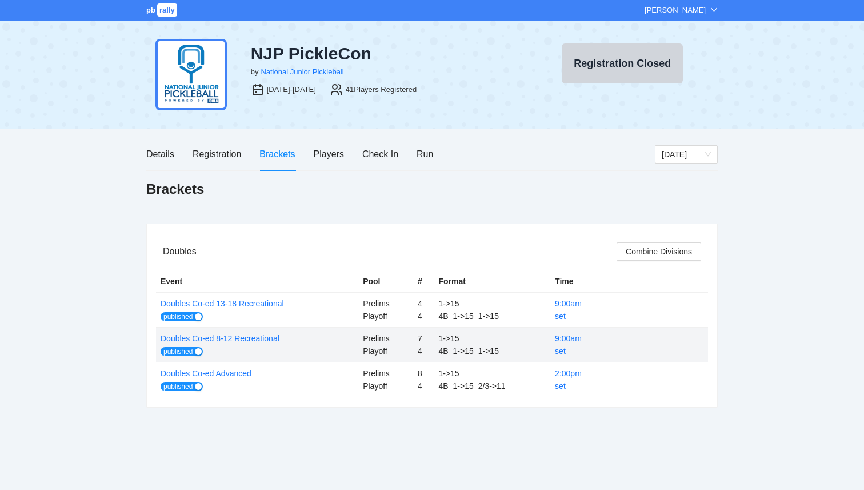
click at [166, 11] on span "rally" at bounding box center [167, 9] width 20 height 13
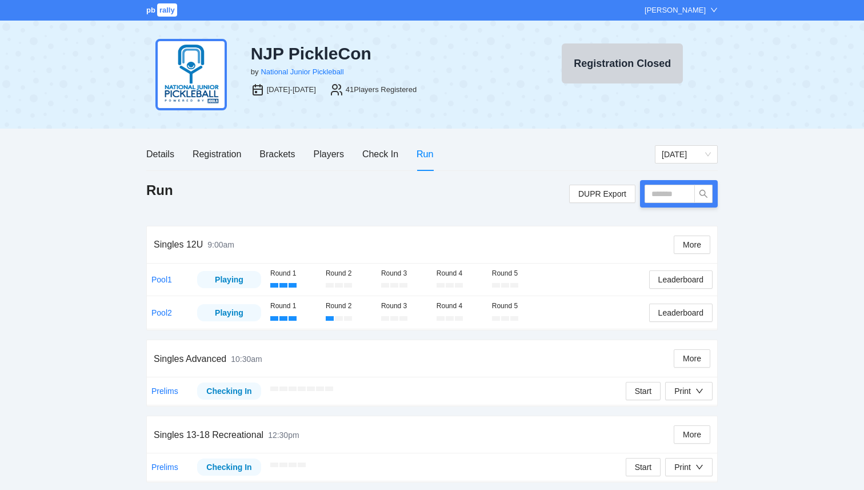
scroll to position [2, 0]
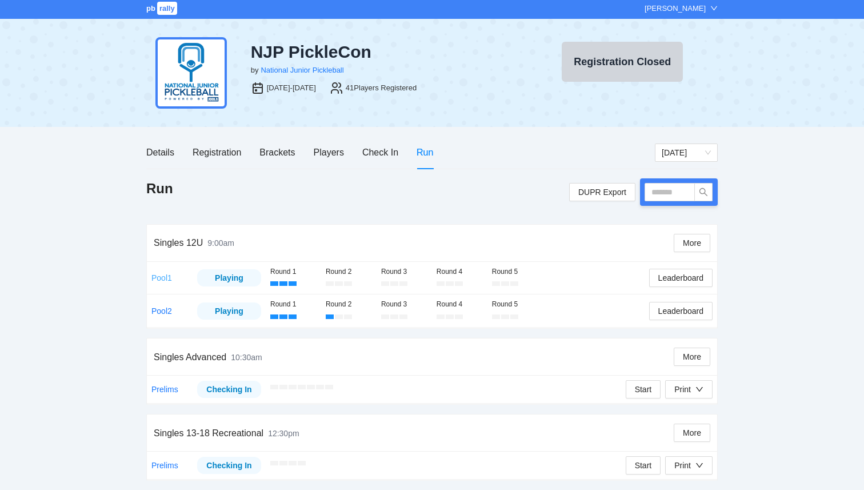
click at [158, 276] on link "Pool1" at bounding box center [161, 277] width 21 height 9
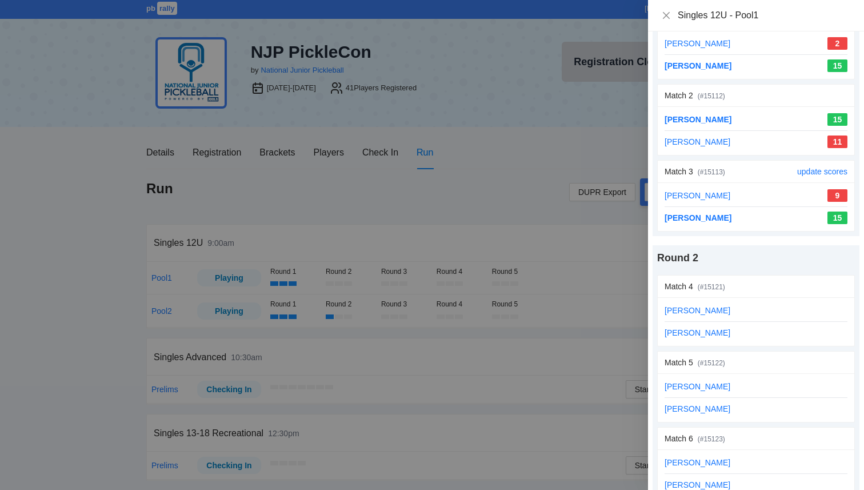
scroll to position [0, 0]
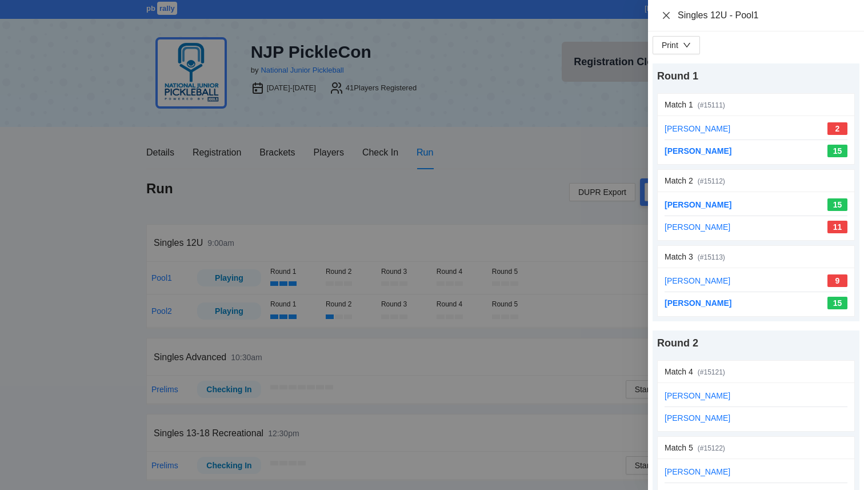
click at [669, 17] on icon "close" at bounding box center [665, 15] width 9 height 9
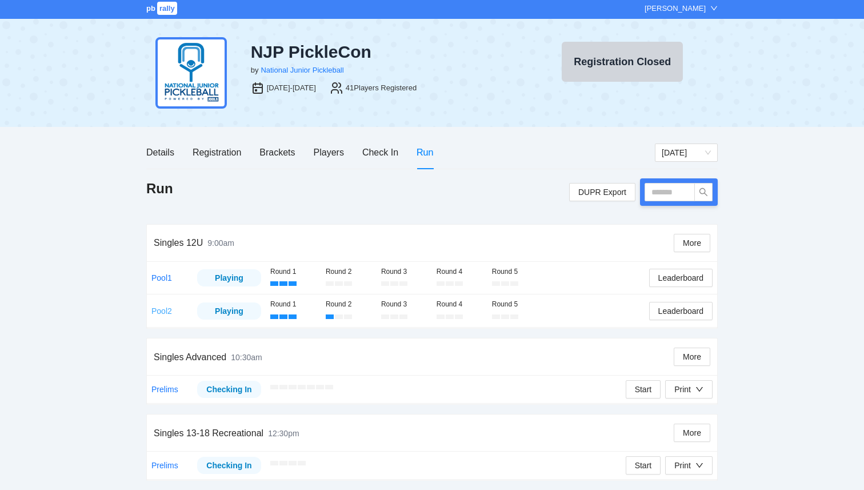
click at [163, 311] on link "Pool2" at bounding box center [161, 310] width 21 height 9
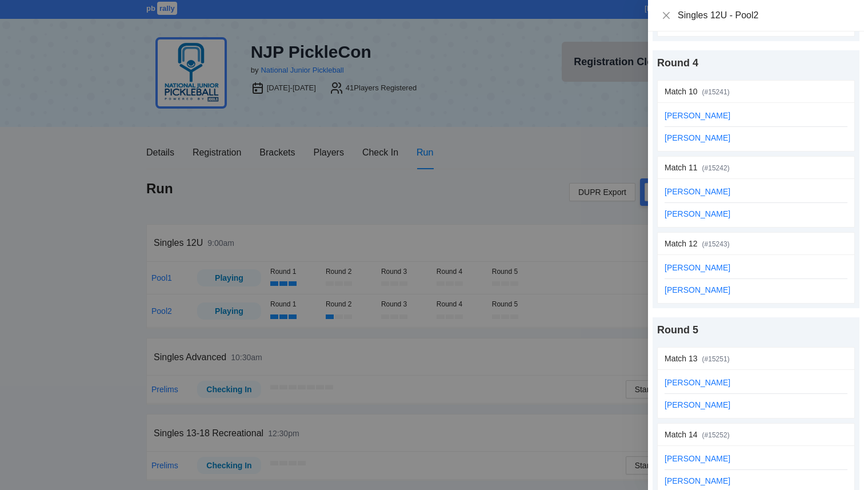
scroll to position [903, 0]
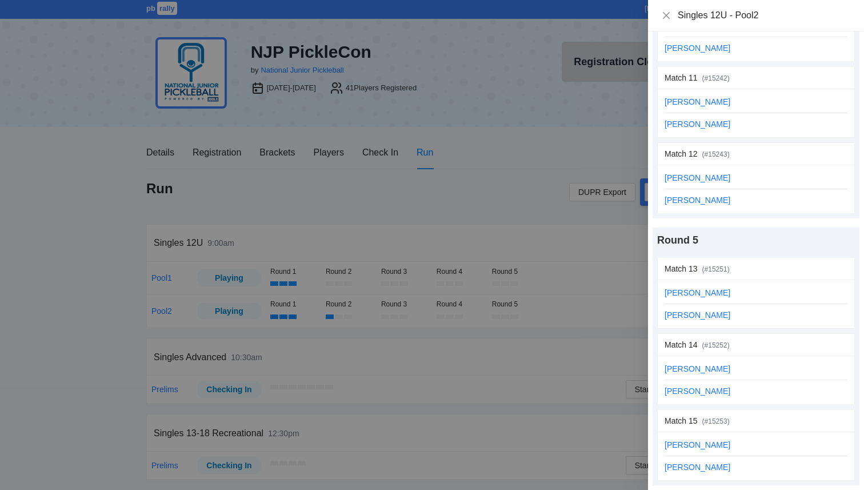
click at [492, 416] on div at bounding box center [432, 245] width 864 height 490
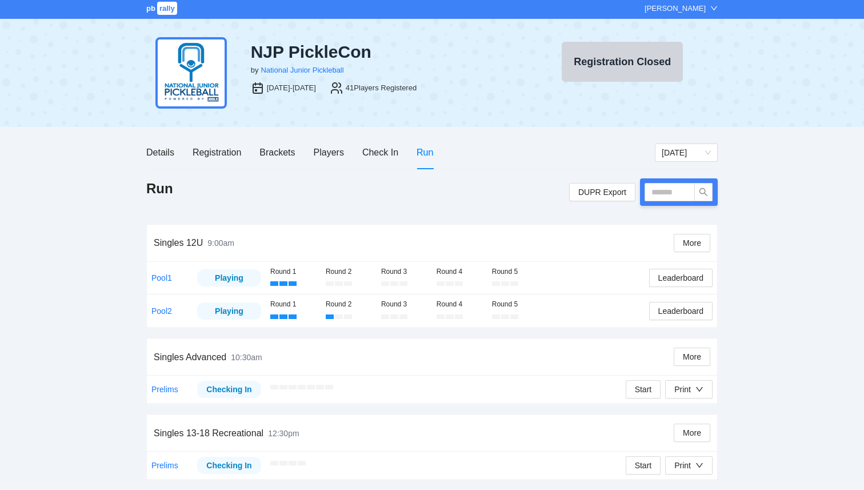
click at [167, 7] on span "rally" at bounding box center [167, 8] width 20 height 13
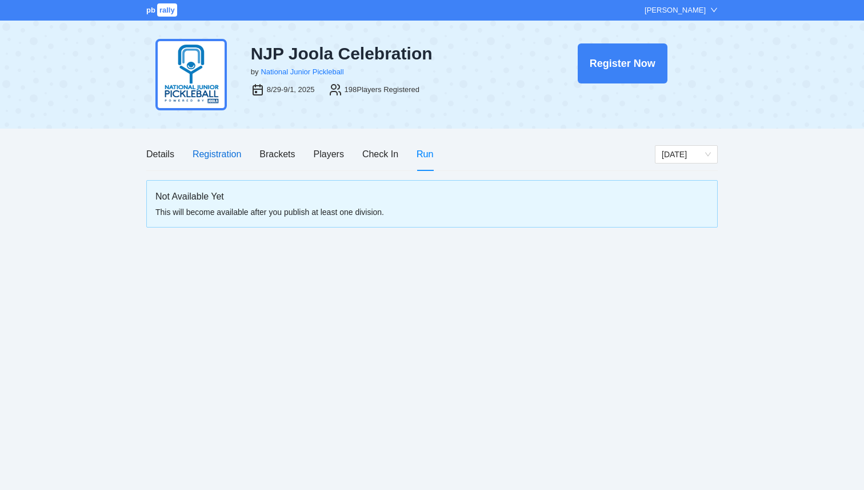
click at [221, 158] on div "Registration" at bounding box center [216, 154] width 49 height 14
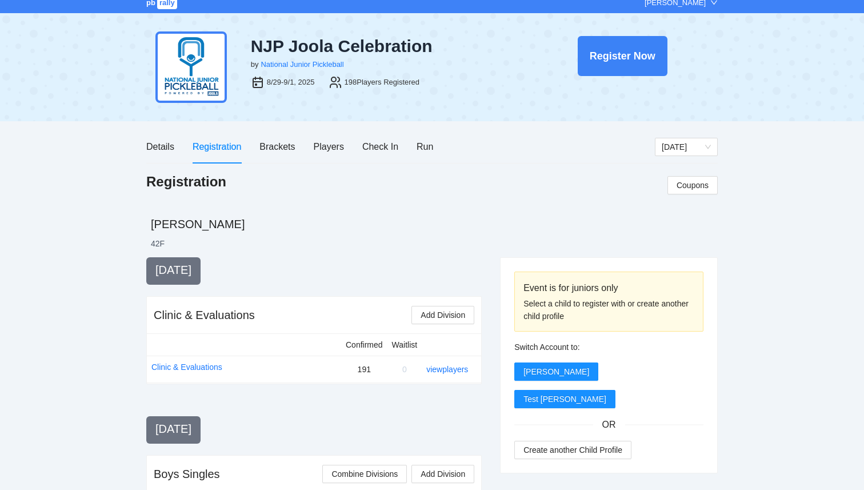
scroll to position [8, 0]
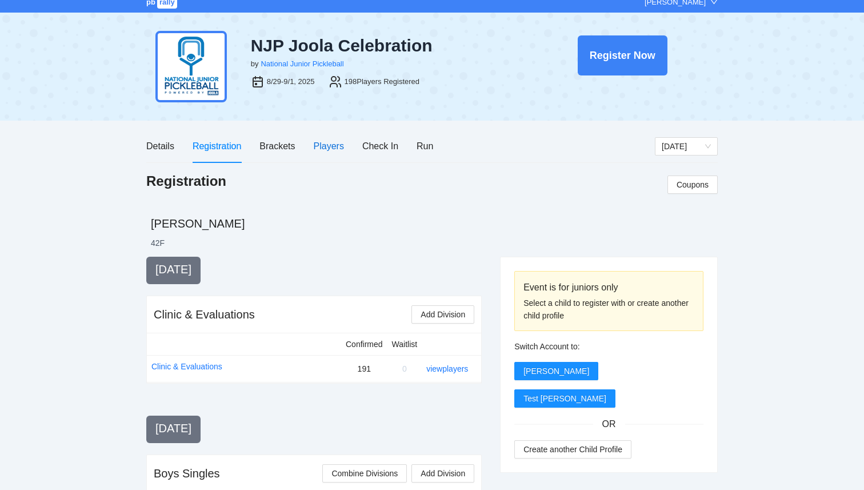
click at [339, 141] on div "Players" at bounding box center [329, 146] width 30 height 14
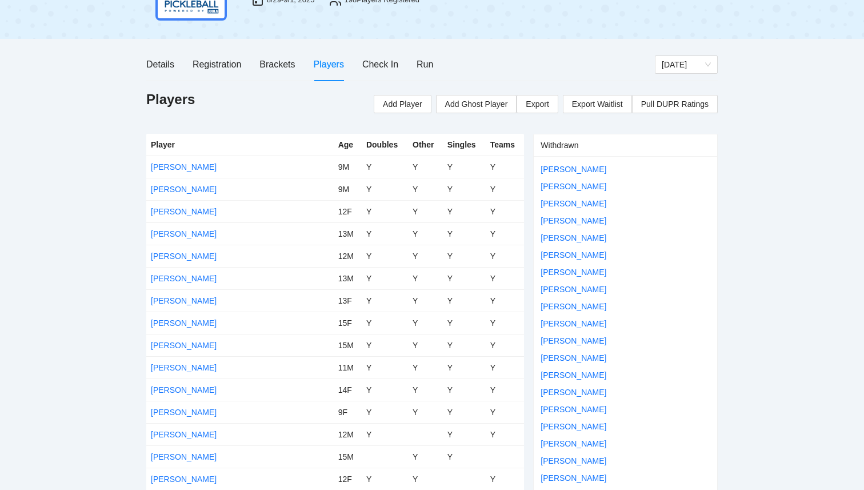
scroll to position [93, 0]
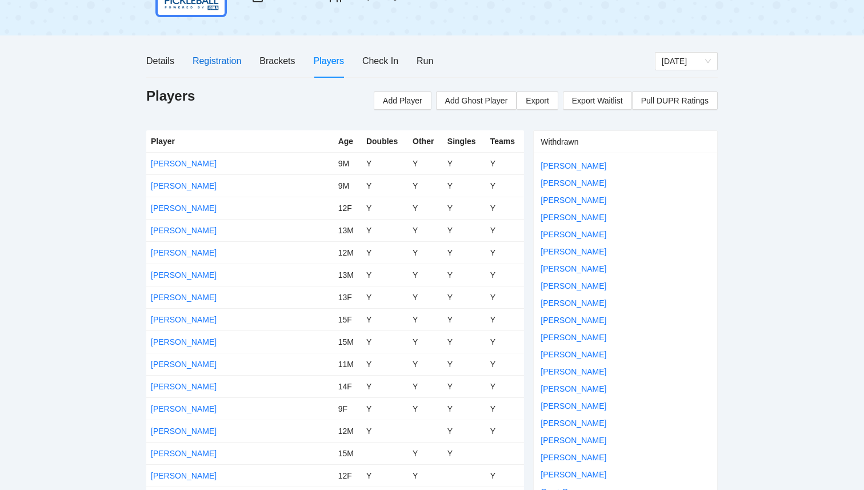
click at [218, 67] on div "Registration" at bounding box center [216, 61] width 49 height 14
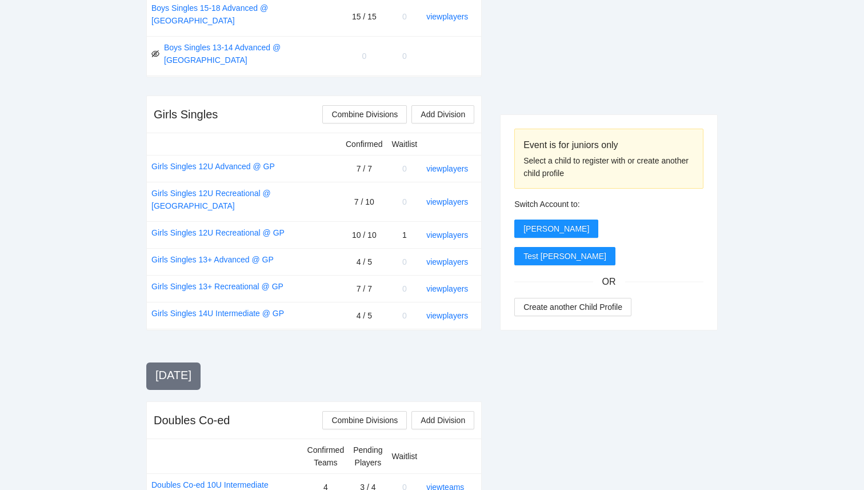
scroll to position [922, 0]
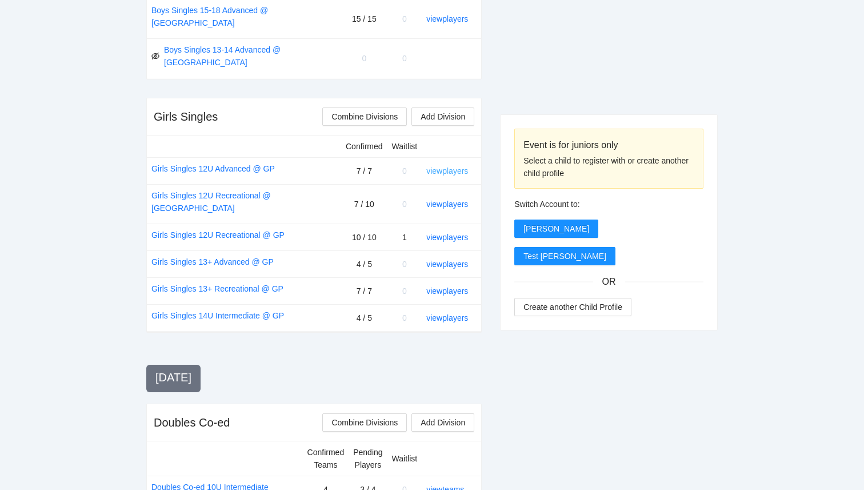
click at [456, 166] on link "view players" at bounding box center [447, 170] width 42 height 9
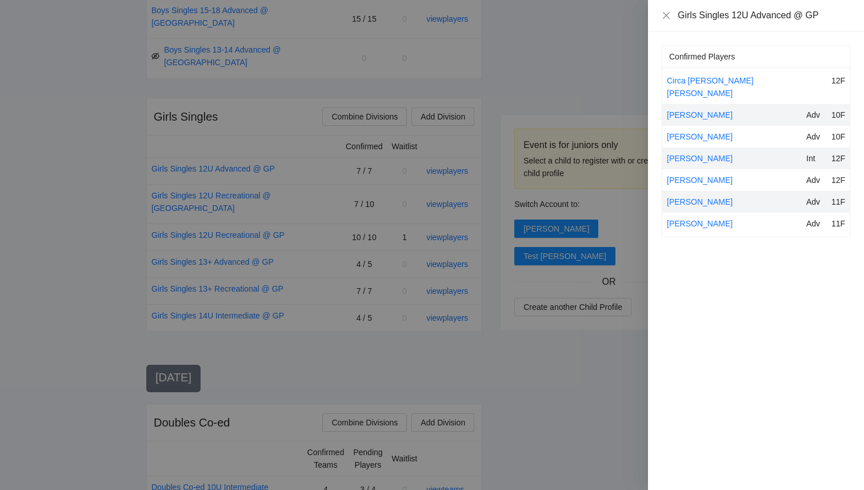
click at [535, 75] on div at bounding box center [432, 245] width 864 height 490
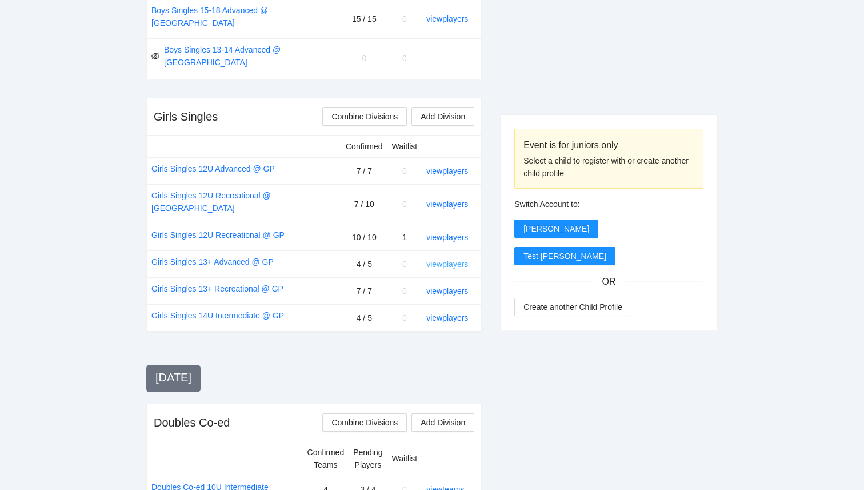
click at [454, 259] on link "view players" at bounding box center [447, 263] width 42 height 9
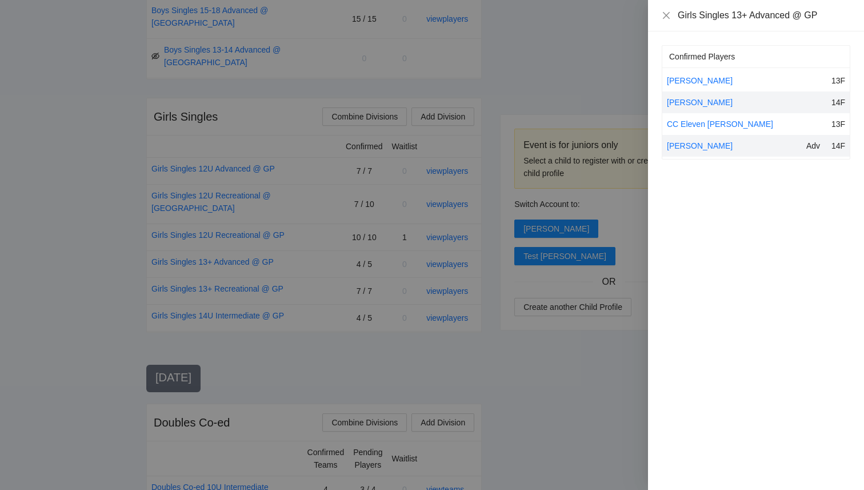
click at [537, 77] on div at bounding box center [432, 245] width 864 height 490
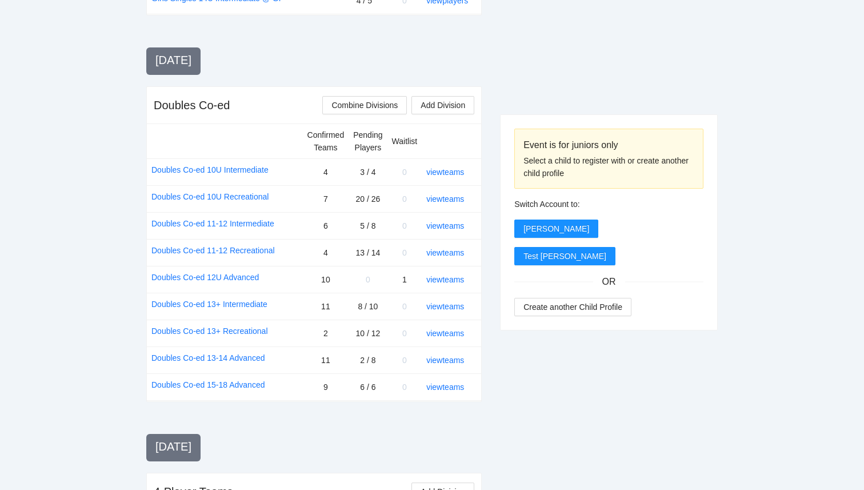
scroll to position [1232, 0]
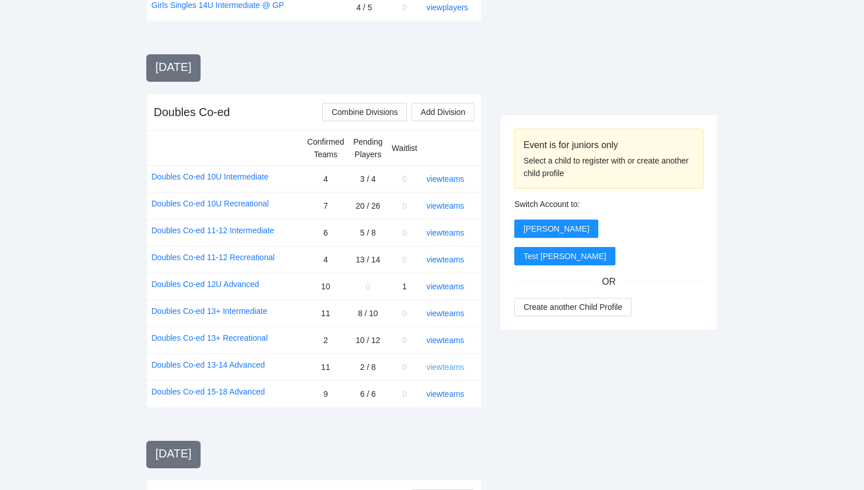
click at [455, 362] on link "view teams" at bounding box center [445, 366] width 38 height 9
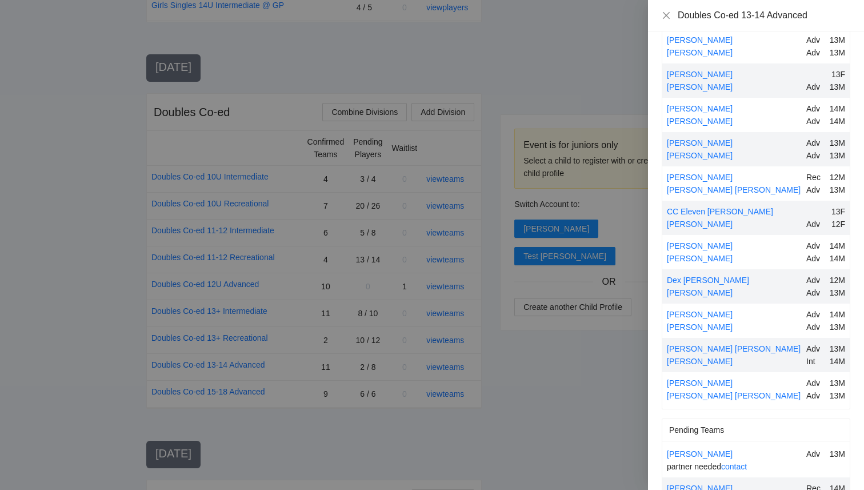
scroll to position [79, 0]
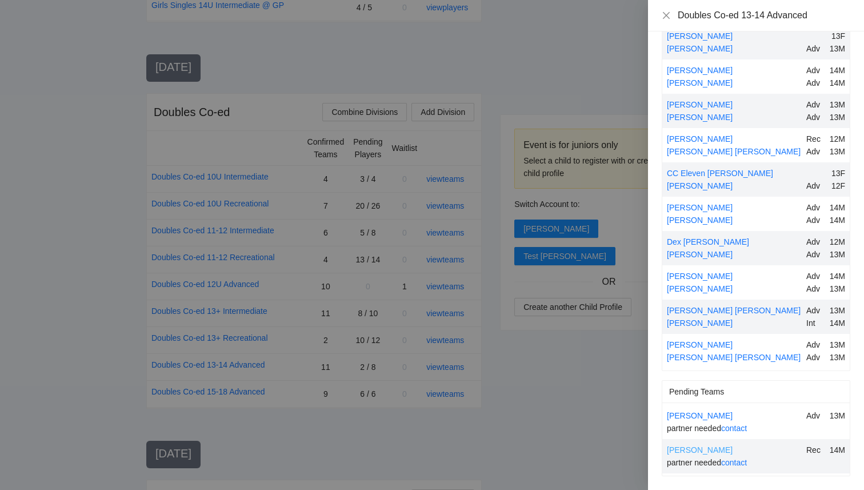
click at [699, 447] on link "[PERSON_NAME]" at bounding box center [700, 449] width 66 height 9
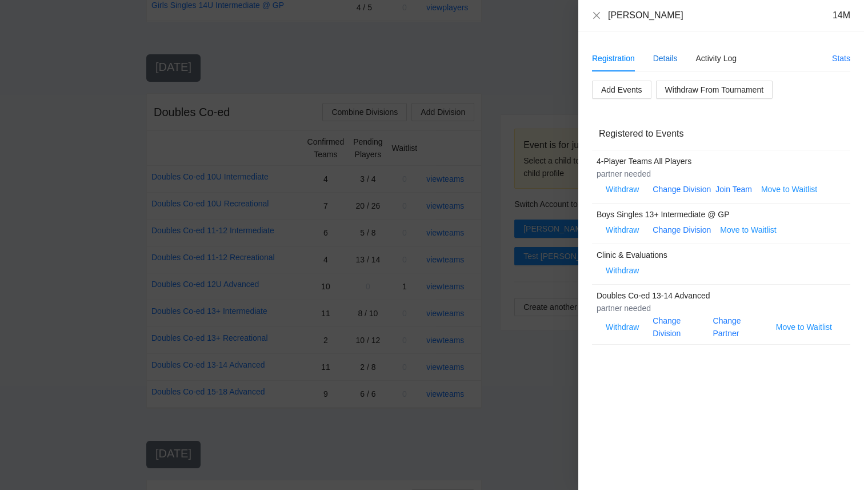
click at [670, 59] on div "Details" at bounding box center [665, 58] width 25 height 13
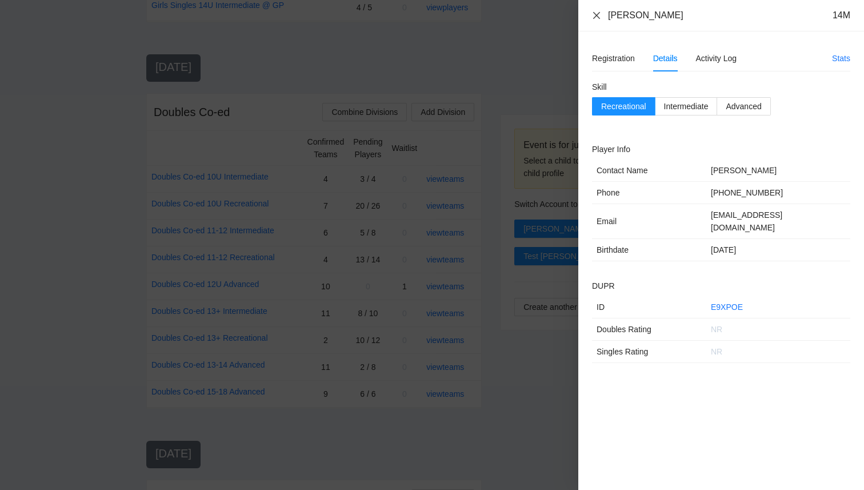
drag, startPoint x: 595, startPoint y: 17, endPoint x: 597, endPoint y: 11, distance: 6.7
click at [597, 11] on icon "close" at bounding box center [596, 15] width 9 height 9
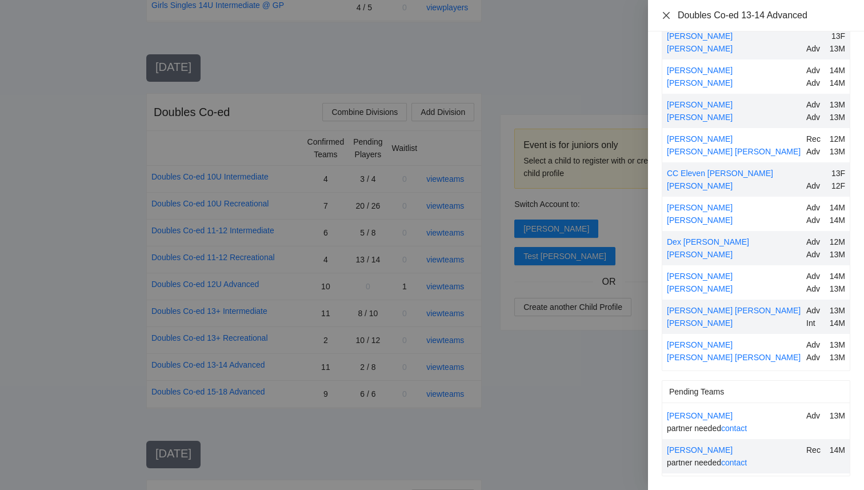
click at [666, 17] on icon "close" at bounding box center [665, 15] width 9 height 9
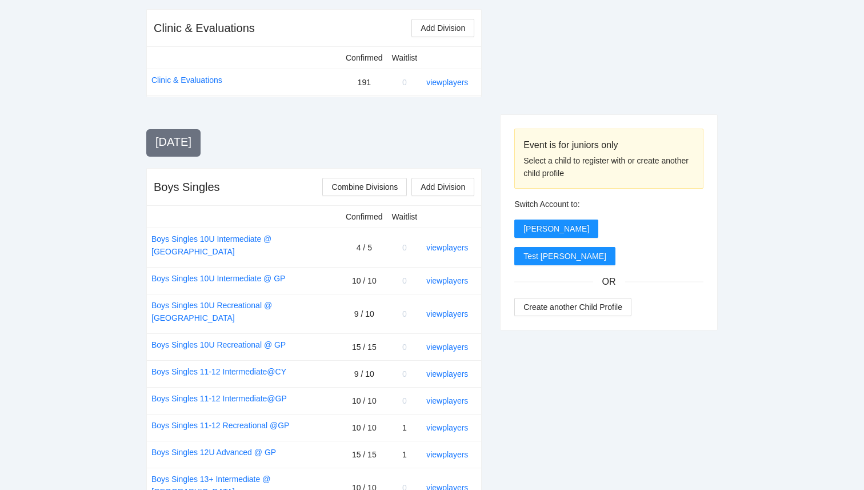
scroll to position [0, 0]
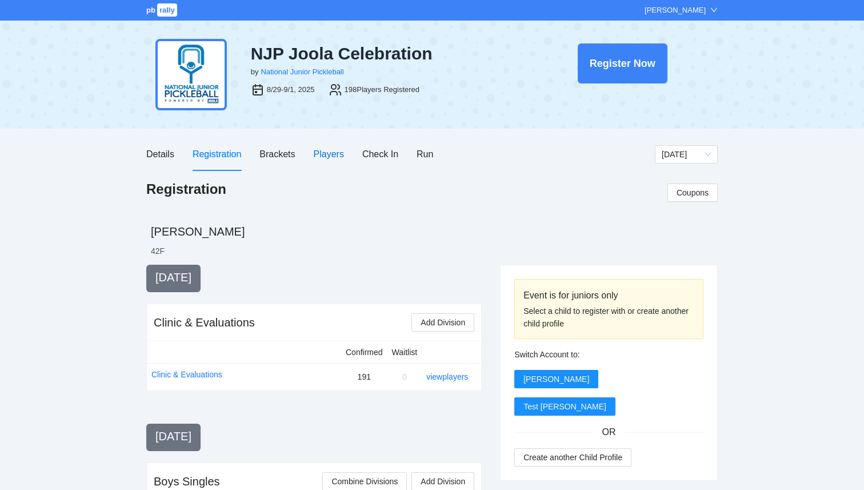
click at [322, 157] on div "Players" at bounding box center [329, 154] width 30 height 14
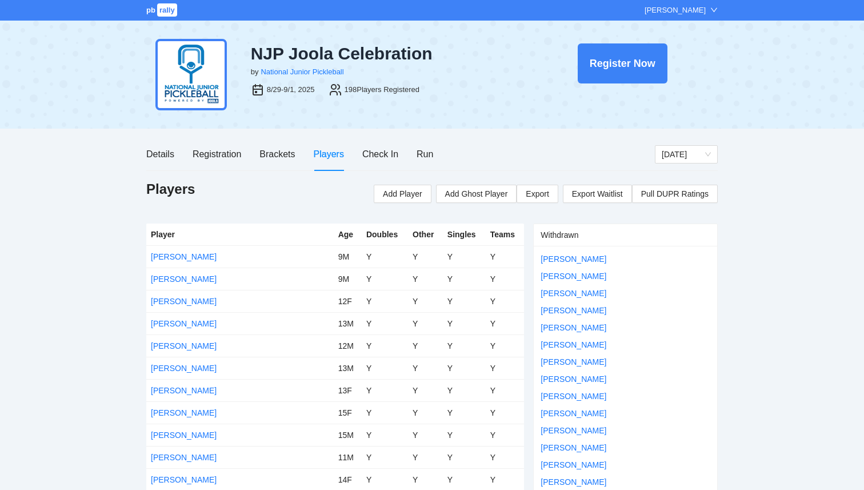
click at [165, 11] on span "rally" at bounding box center [167, 9] width 20 height 13
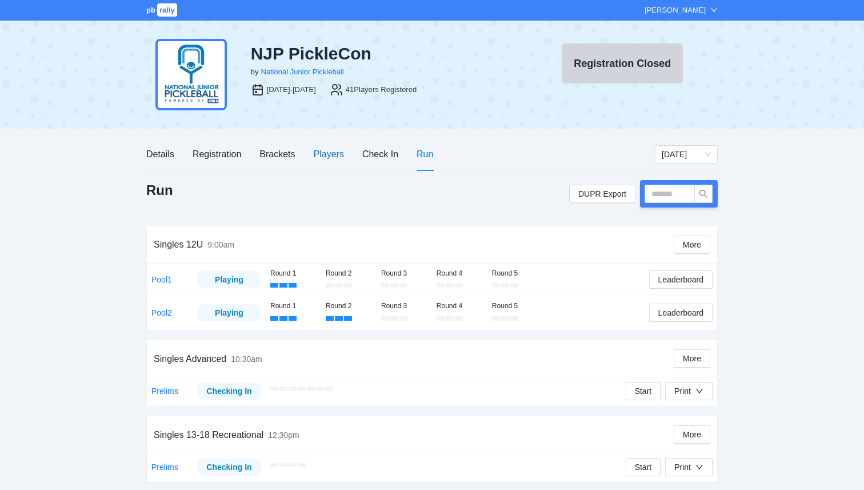
click at [322, 158] on div "Players" at bounding box center [329, 154] width 30 height 14
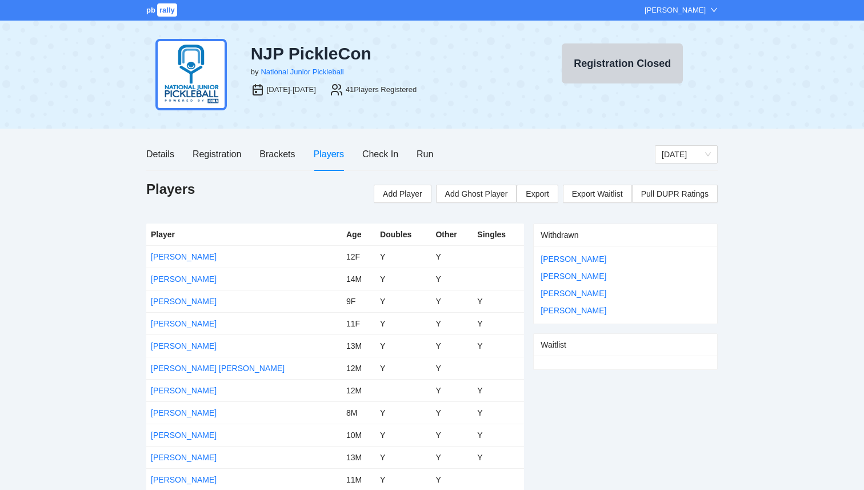
click at [159, 7] on span "rally" at bounding box center [167, 9] width 20 height 13
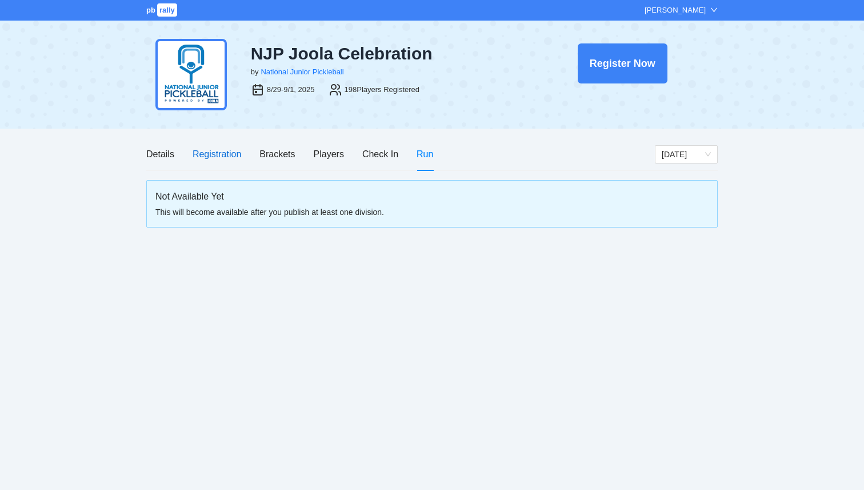
click at [210, 159] on div "Registration" at bounding box center [216, 154] width 49 height 14
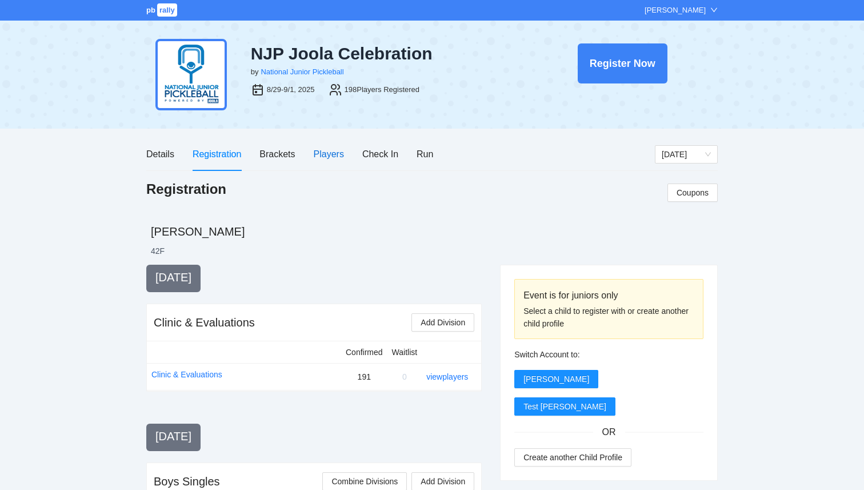
click at [334, 150] on div "Players" at bounding box center [329, 154] width 30 height 14
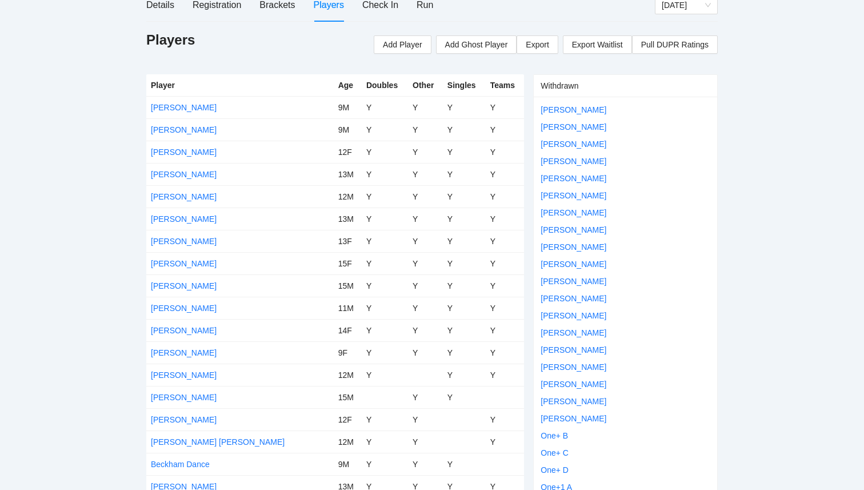
scroll to position [4133, 0]
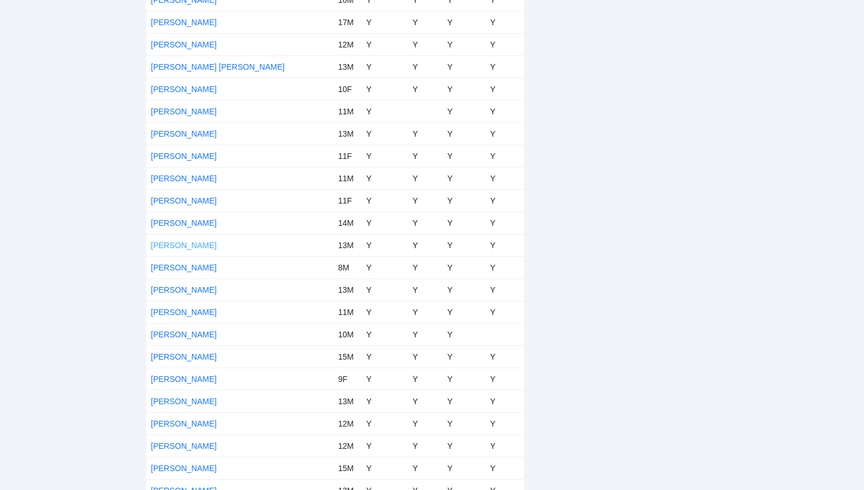
click at [198, 242] on link "[PERSON_NAME]" at bounding box center [184, 244] width 66 height 9
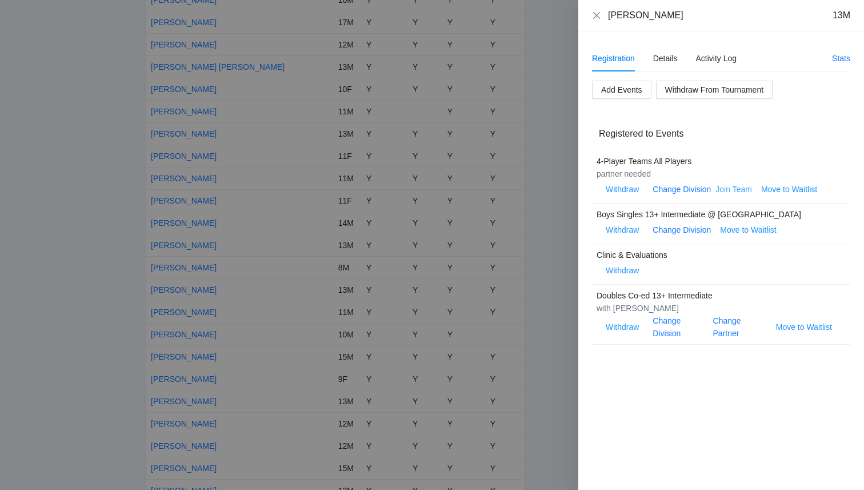
click at [724, 188] on link "Join Team" at bounding box center [733, 188] width 37 height 9
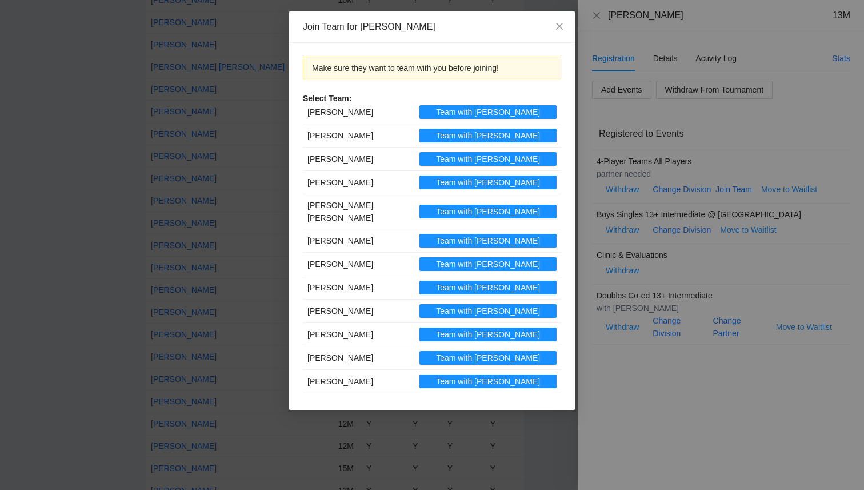
scroll to position [2043, 0]
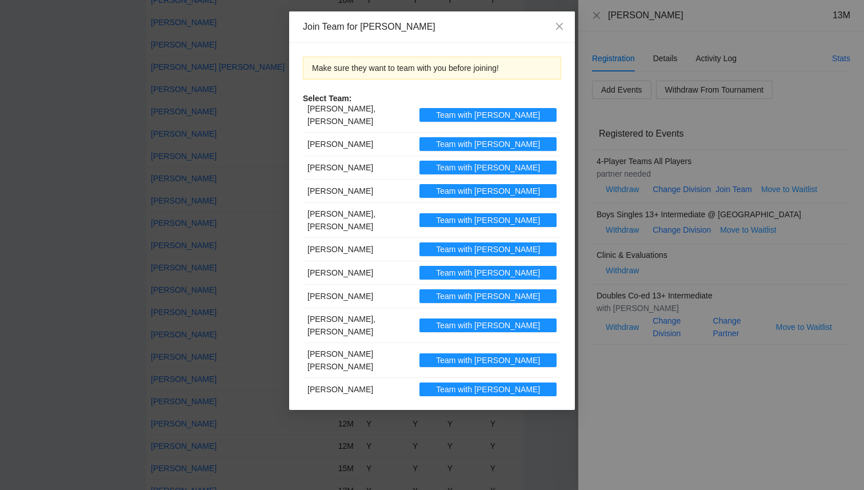
click at [500, 442] on span "Team with [PERSON_NAME]" at bounding box center [488, 448] width 104 height 13
